Goal: Information Seeking & Learning: Learn about a topic

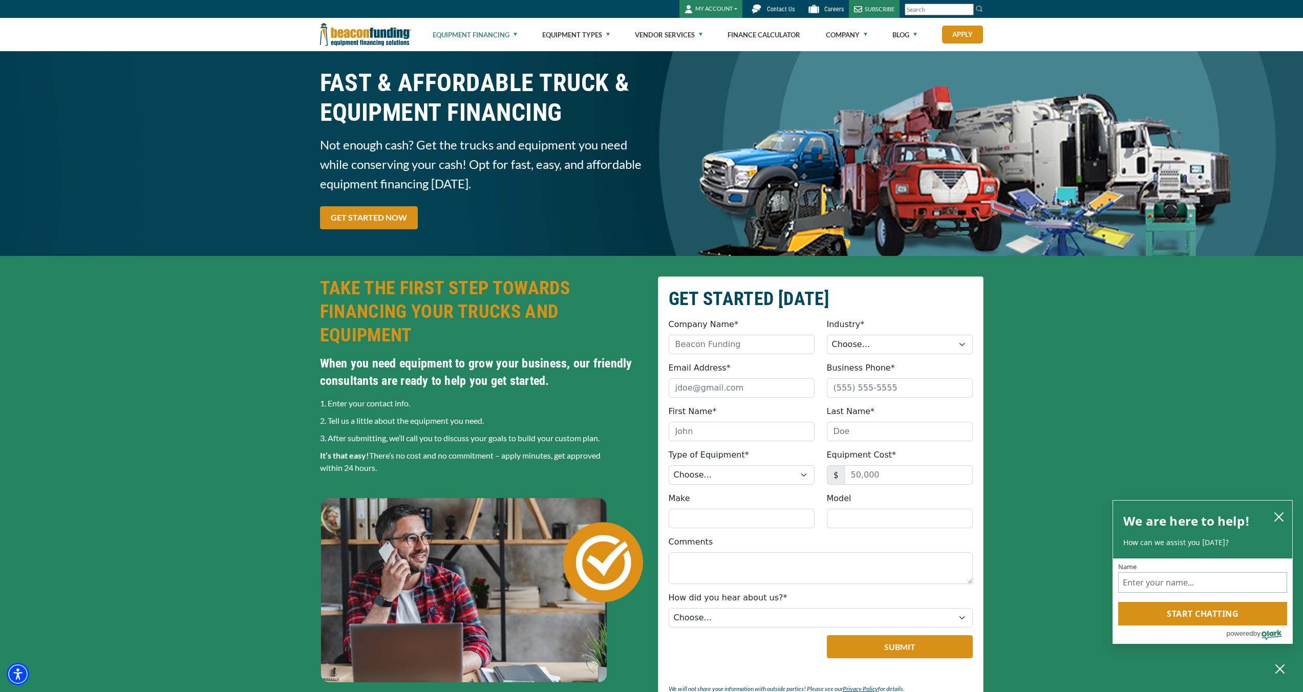
click at [517, 39] on link "Equipment Financing" at bounding box center [475, 34] width 84 height 33
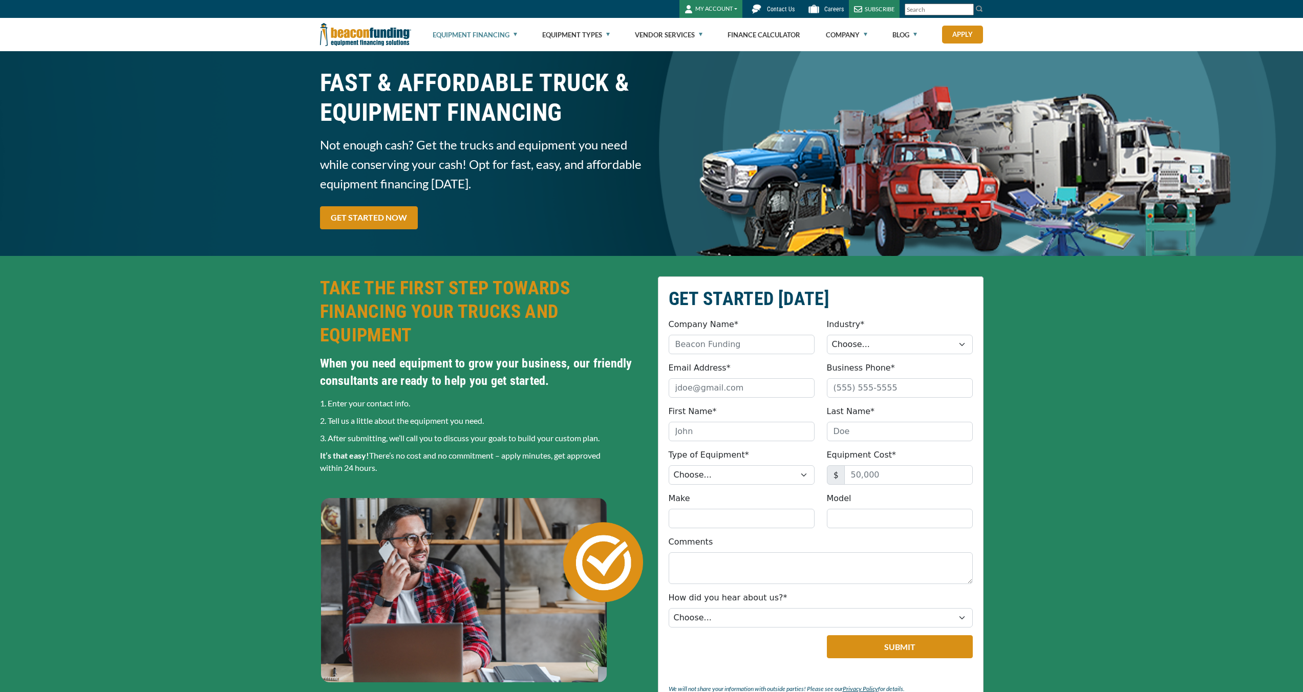
drag, startPoint x: 0, startPoint y: 0, endPoint x: 516, endPoint y: 33, distance: 517.0
click at [516, 33] on link "Equipment Financing" at bounding box center [475, 34] width 84 height 33
click at [353, 35] on img at bounding box center [365, 34] width 91 height 33
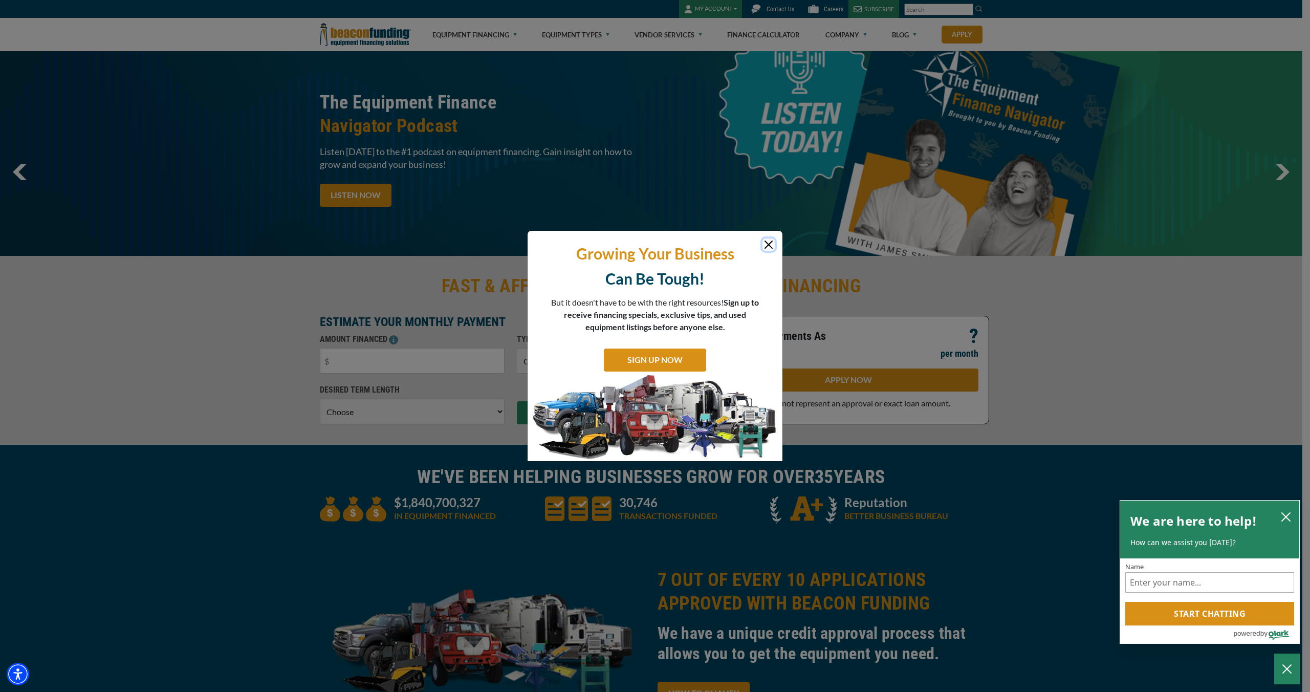
click at [763, 246] on button "Close" at bounding box center [769, 245] width 12 height 12
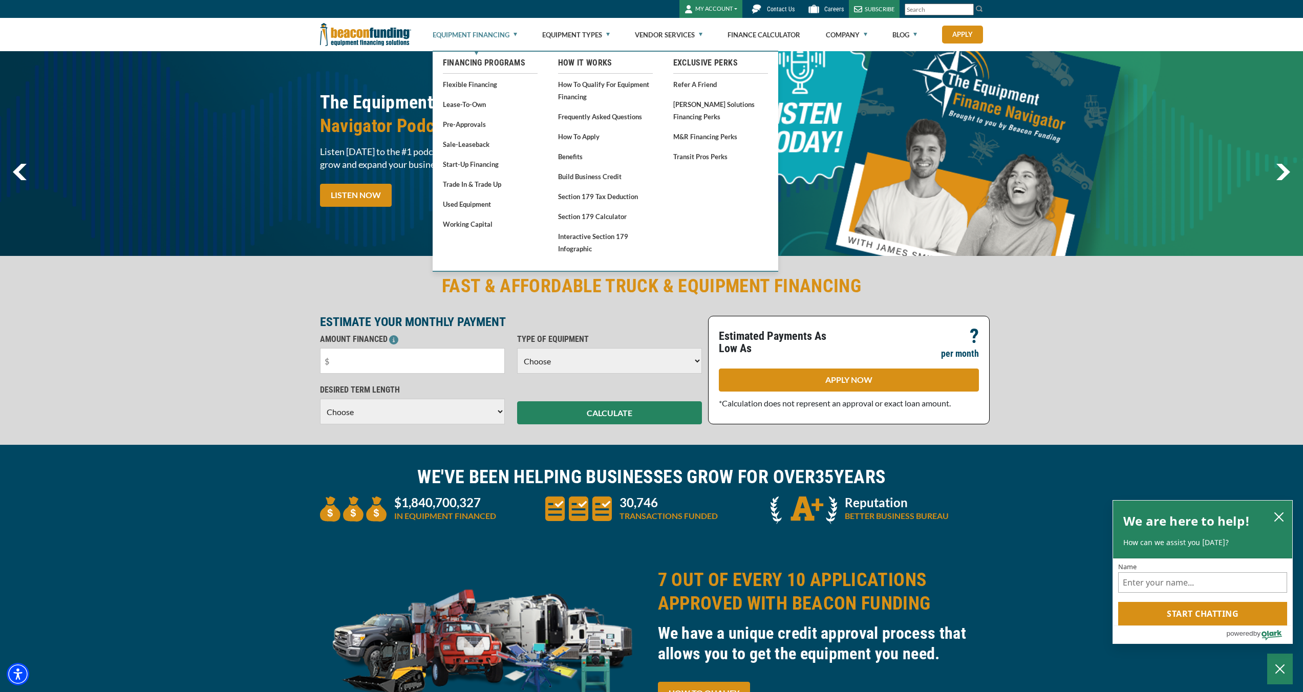
click at [509, 34] on link "Equipment Financing" at bounding box center [475, 34] width 84 height 33
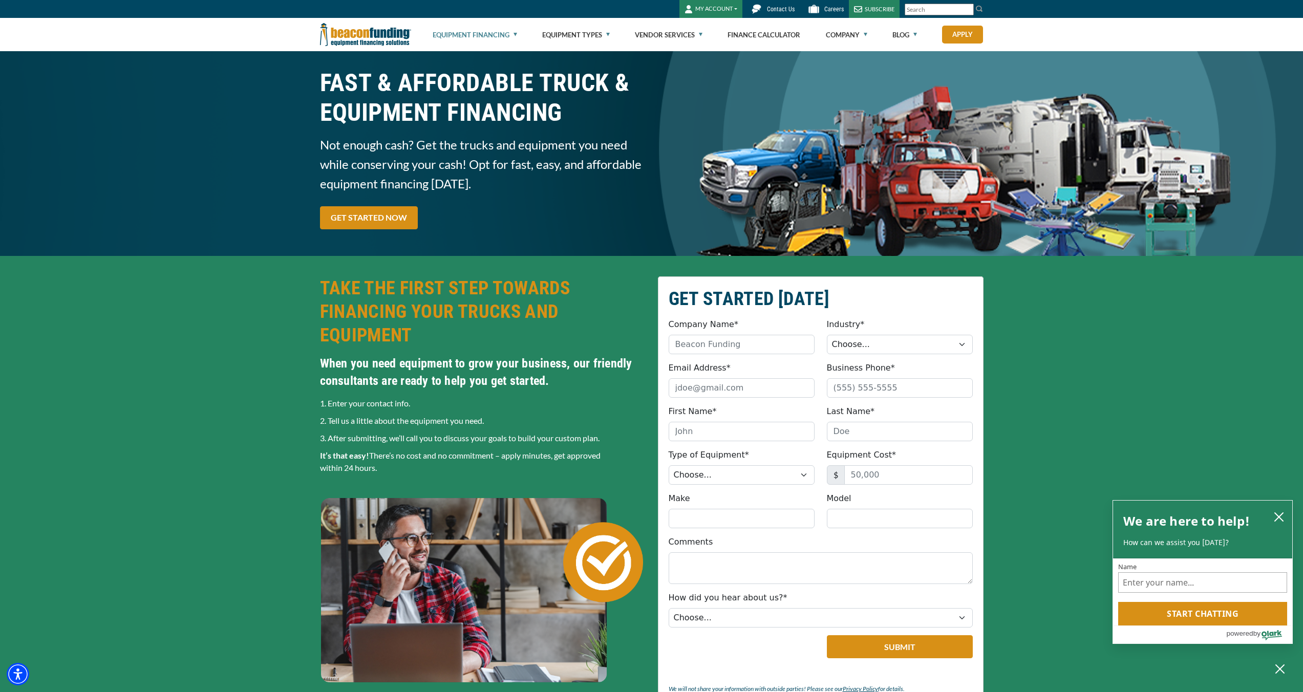
drag, startPoint x: 366, startPoint y: 36, endPoint x: 393, endPoint y: 37, distance: 26.6
click at [366, 36] on img at bounding box center [365, 34] width 91 height 33
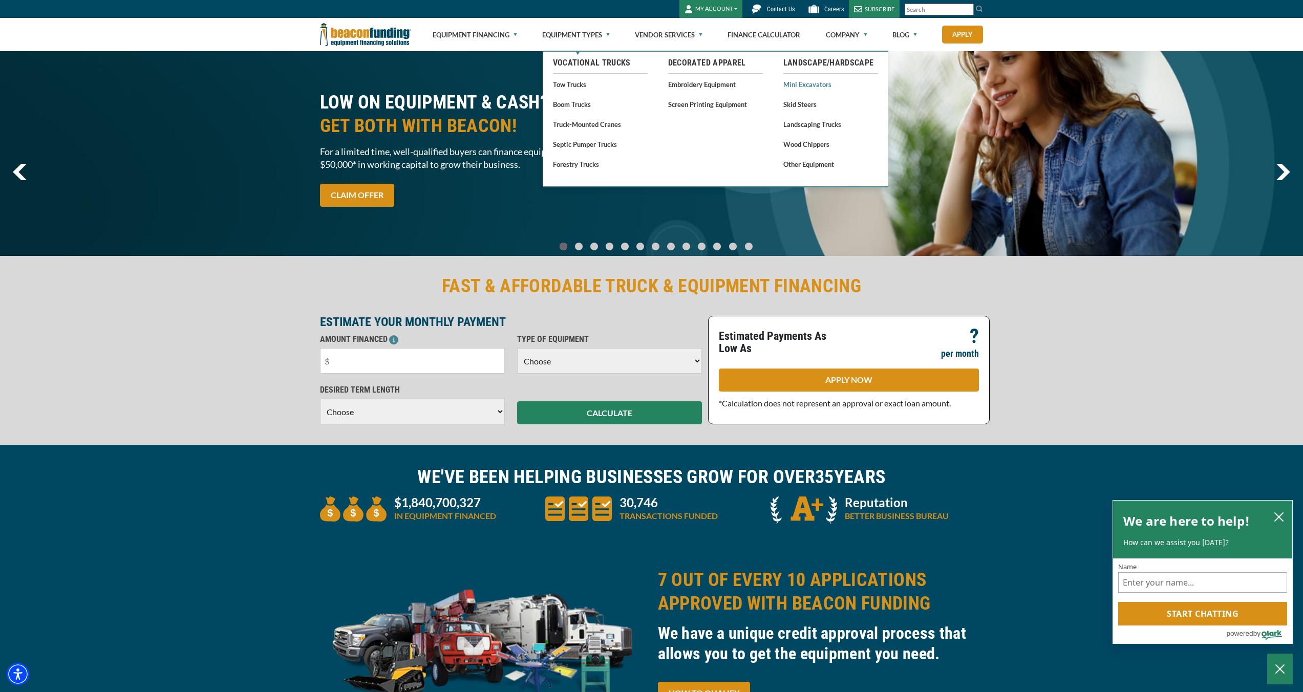
click at [836, 87] on link "Mini Excavators" at bounding box center [830, 84] width 95 height 13
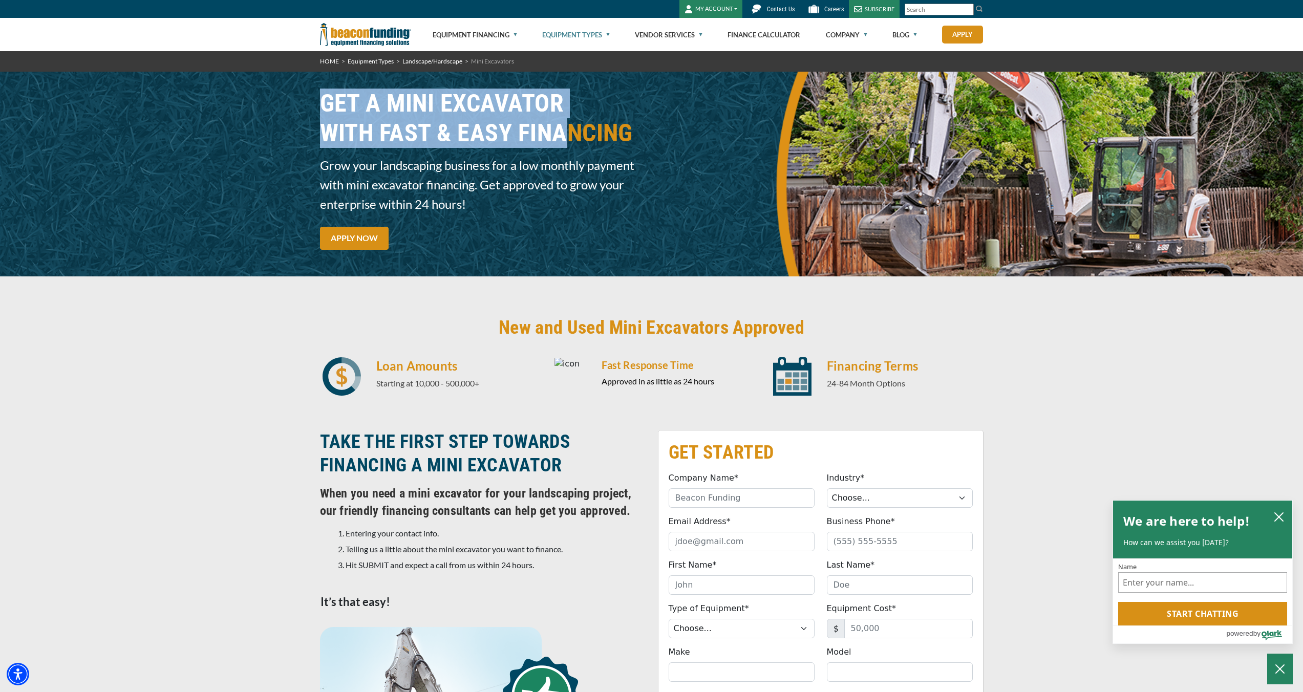
drag, startPoint x: 327, startPoint y: 103, endPoint x: 568, endPoint y: 137, distance: 243.5
click at [568, 137] on h1 "GET A MINI EXCAVATOR WITH FAST & EASY FINANCING" at bounding box center [483, 118] width 326 height 59
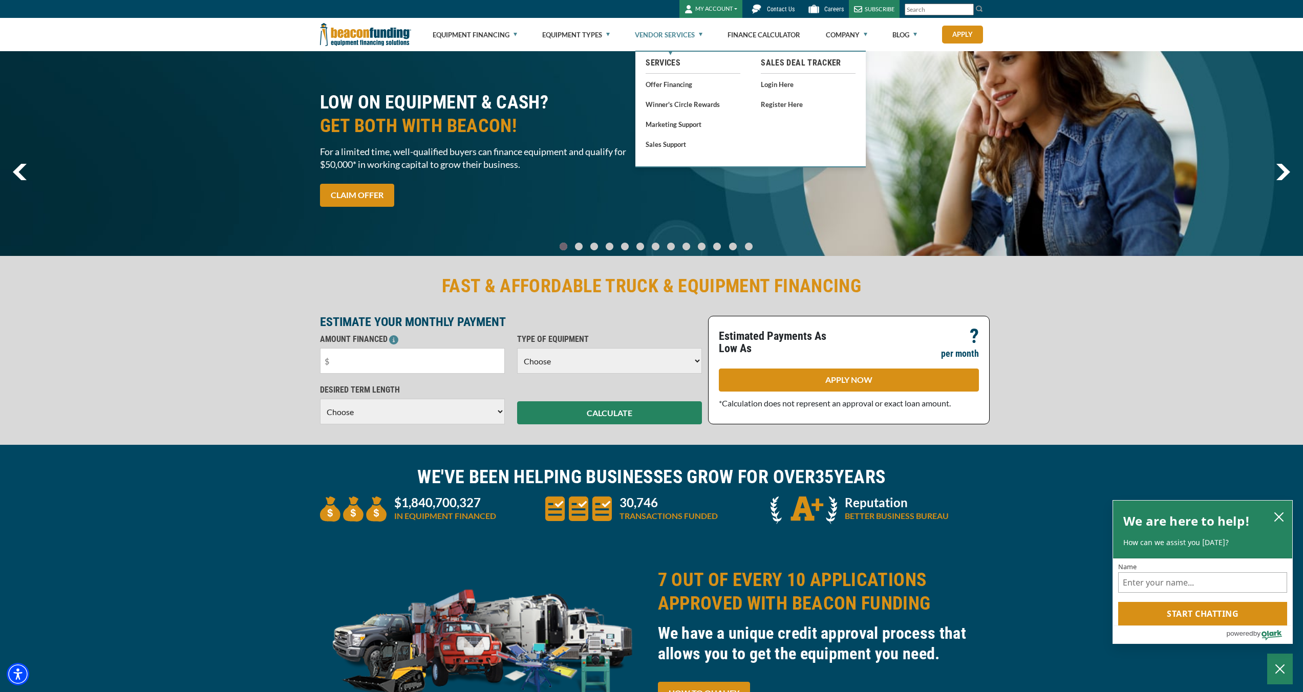
click at [701, 36] on link "Vendor Services" at bounding box center [669, 34] width 68 height 33
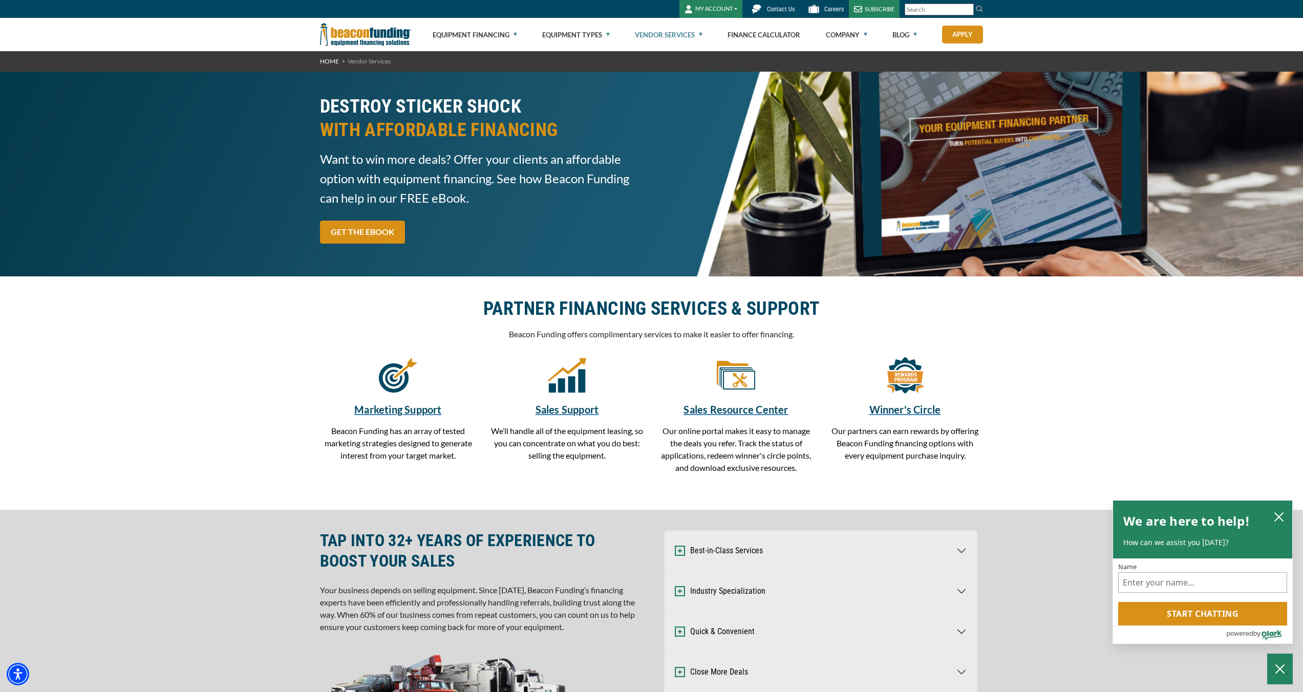
click at [370, 44] on img at bounding box center [365, 34] width 91 height 33
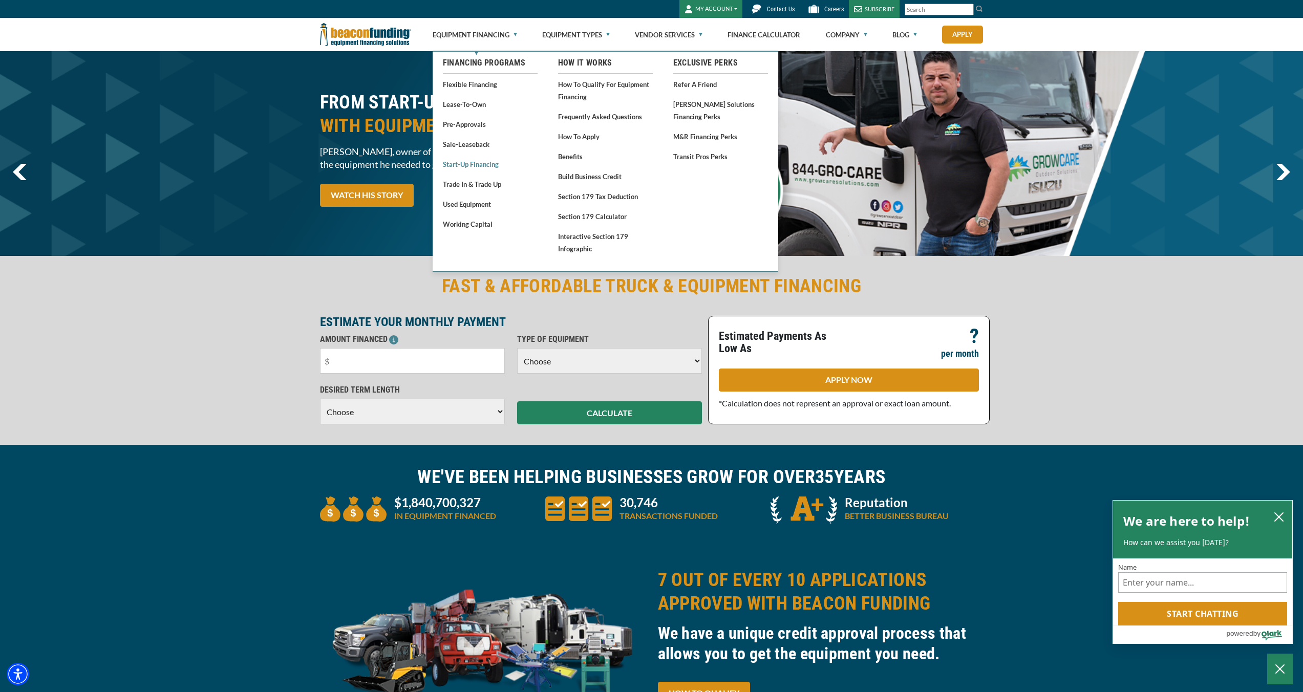
click at [484, 169] on link "Start-Up Financing" at bounding box center [490, 164] width 95 height 13
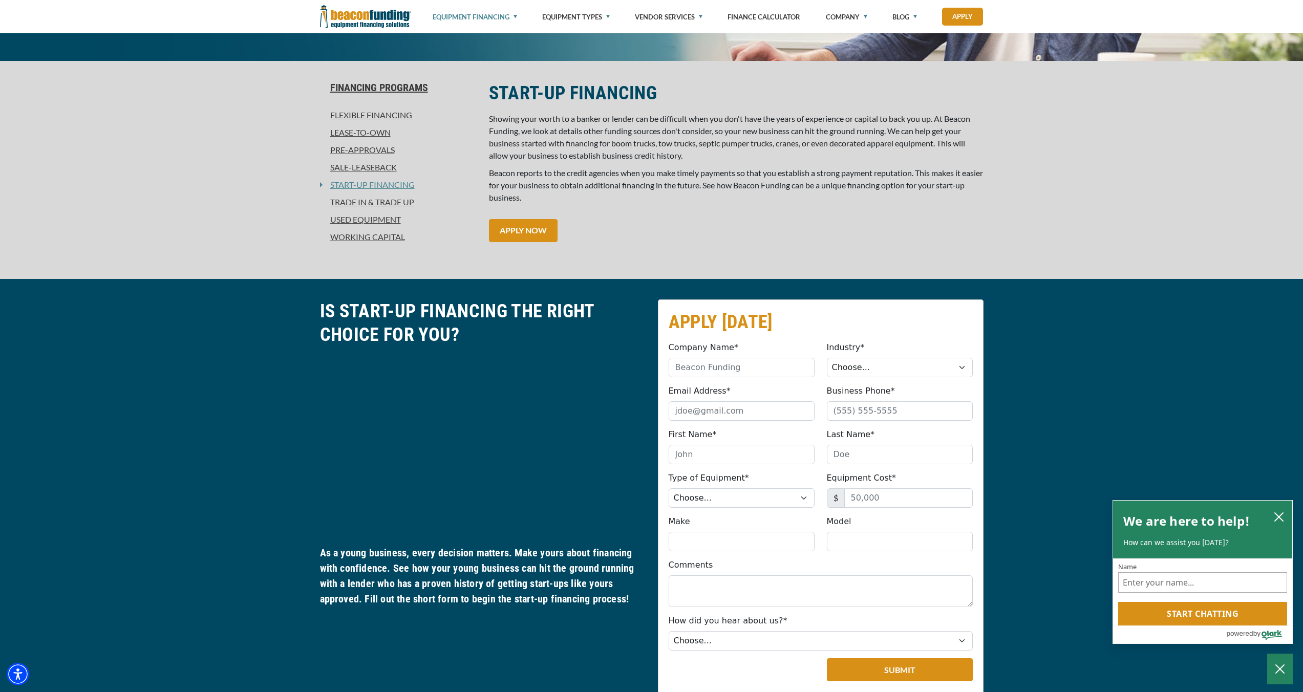
scroll to position [121, 0]
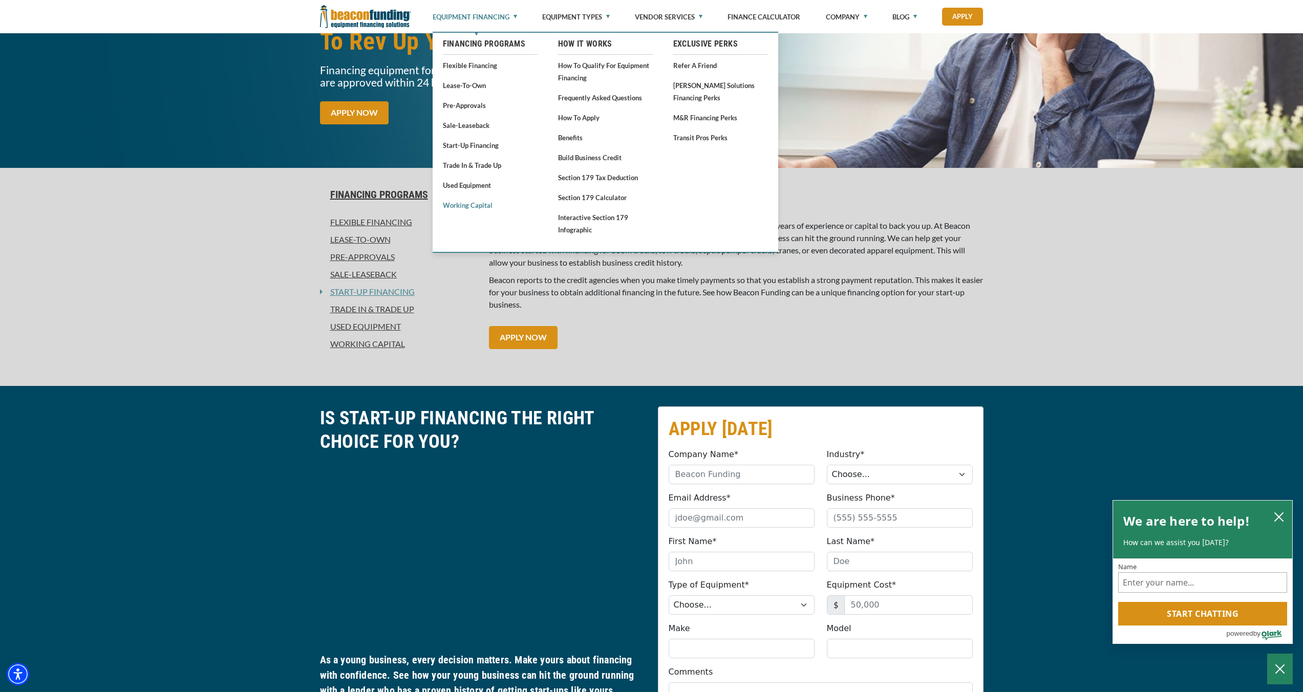
click at [471, 207] on link "Working Capital" at bounding box center [490, 205] width 95 height 13
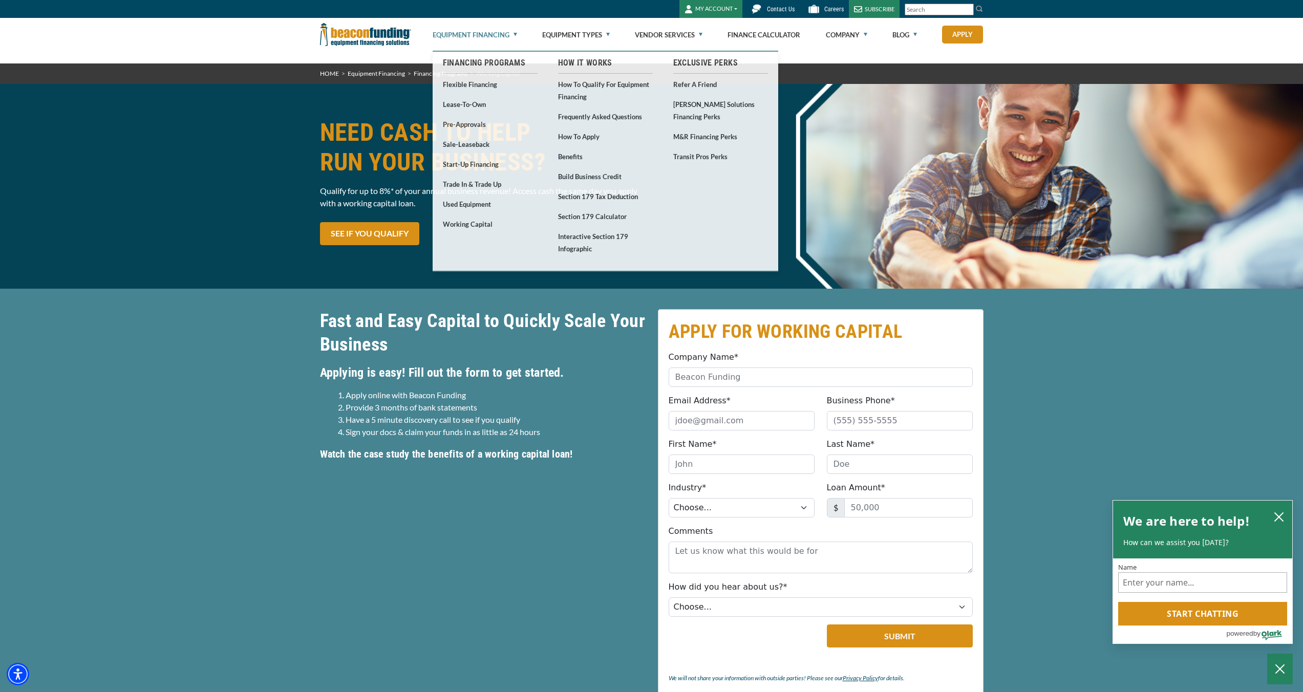
click at [366, 39] on img at bounding box center [365, 34] width 91 height 33
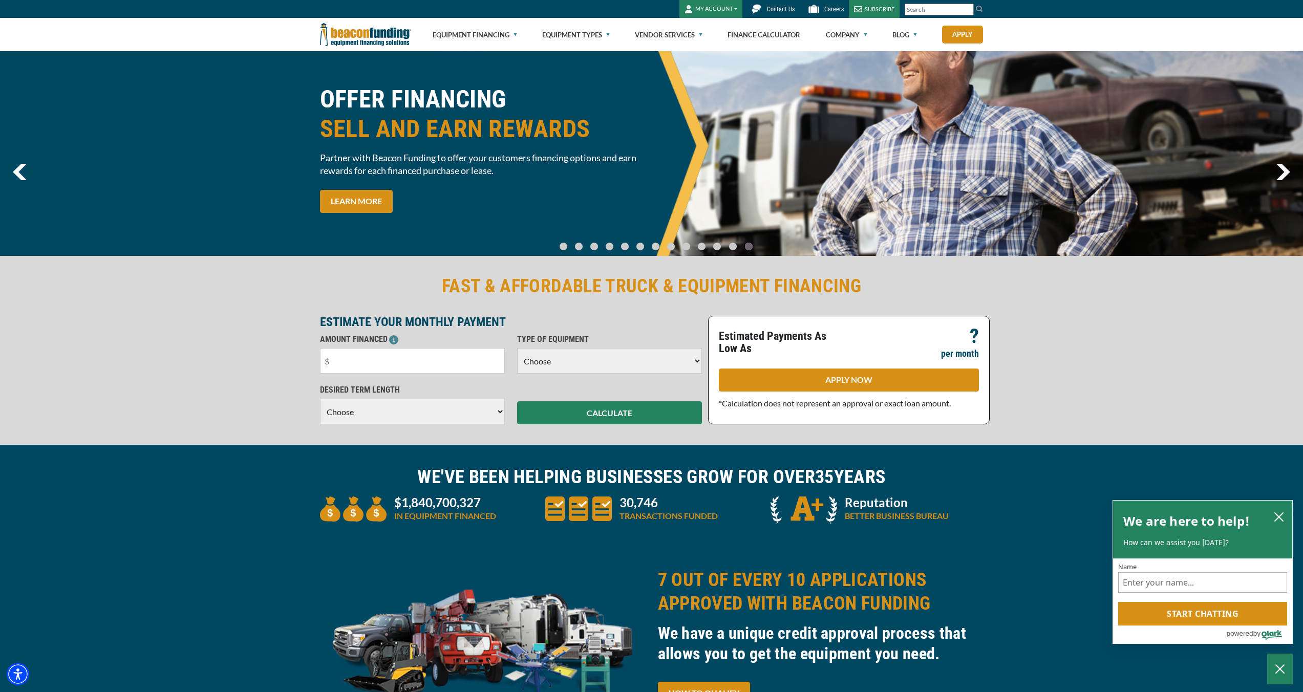
click at [364, 47] on img at bounding box center [365, 34] width 91 height 33
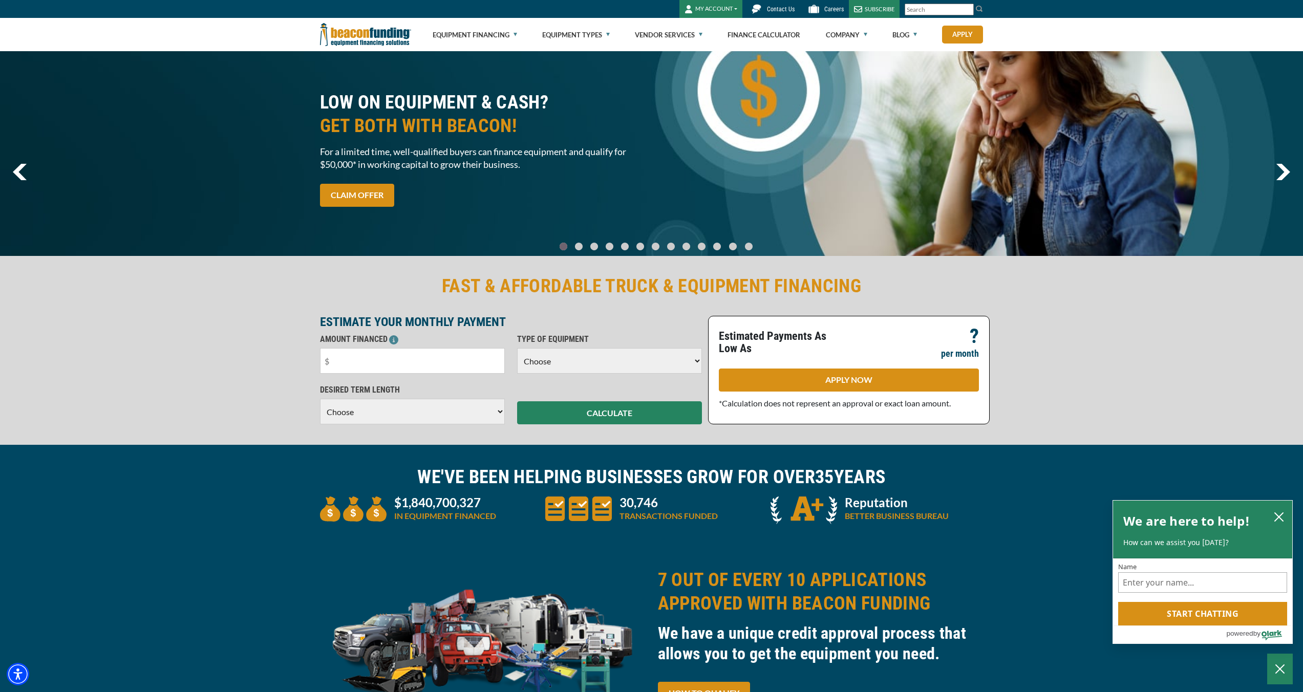
click at [220, 201] on div "LOW ON EQUIPMENT & CASH? GET BOTH WITH BEACON! For a limited time, well-qualifi…" at bounding box center [651, 153] width 1303 height 205
click at [248, 133] on div "LOW ON EQUIPMENT & CASH? GET BOTH WITH BEACON! For a limited time, well-qualifi…" at bounding box center [651, 153] width 1303 height 205
click at [397, 118] on span "GET BOTH WITH BEACON!" at bounding box center [483, 126] width 326 height 24
